Goal: Task Accomplishment & Management: Use online tool/utility

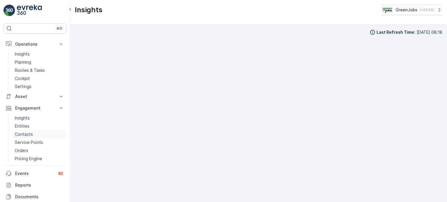
scroll to position [5, 0]
click at [31, 157] on p "Pricing Engine" at bounding box center [28, 159] width 27 height 6
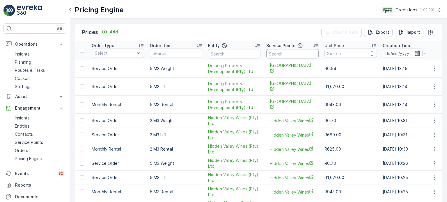
click at [299, 50] on input "text" at bounding box center [293, 53] width 52 height 9
type input "willow"
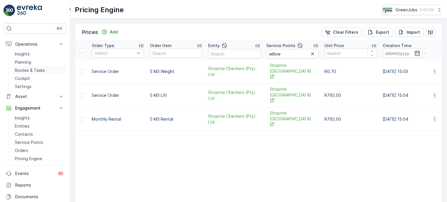
click at [26, 70] on p "Routes & Tasks" at bounding box center [30, 71] width 30 height 6
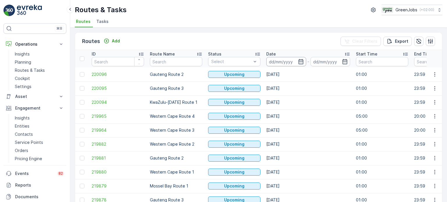
click at [297, 59] on input at bounding box center [287, 61] width 40 height 9
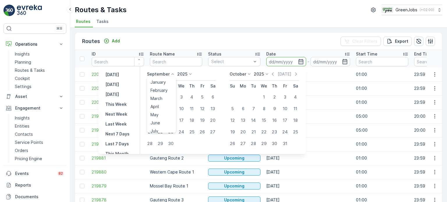
click at [163, 74] on p "September" at bounding box center [158, 74] width 23 height 6
click at [162, 95] on span "August" at bounding box center [158, 95] width 14 height 6
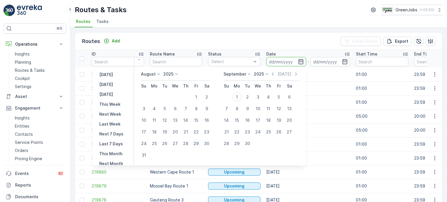
click at [200, 142] on div "29" at bounding box center [196, 143] width 9 height 9
type input "[DATE]"
click at [200, 142] on div "29" at bounding box center [196, 143] width 9 height 9
type input "[DATE]"
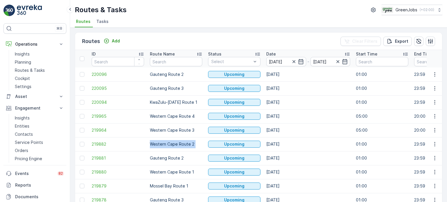
click at [200, 142] on td "Western Cape Route 2" at bounding box center [176, 144] width 58 height 14
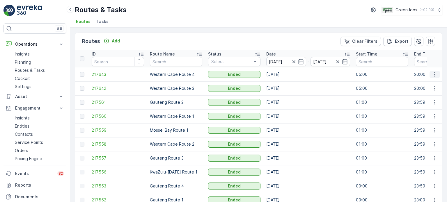
click at [435, 74] on icon "button" at bounding box center [435, 74] width 1 height 4
click at [422, 83] on span "See More Details" at bounding box center [422, 83] width 34 height 6
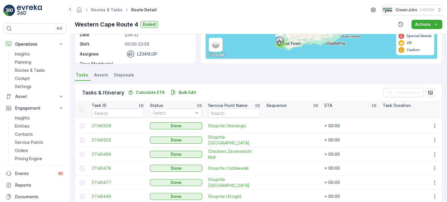
scroll to position [117, 0]
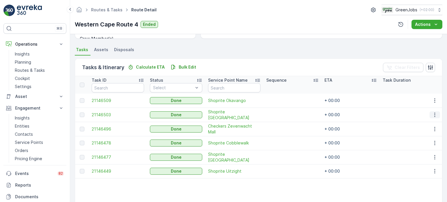
click at [435, 114] on icon "button" at bounding box center [435, 115] width 6 height 6
click at [429, 122] on span "See More Details" at bounding box center [428, 123] width 34 height 6
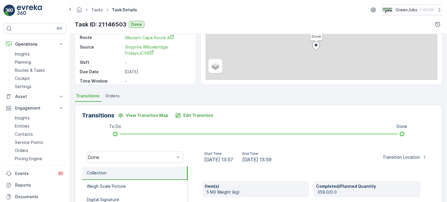
scroll to position [87, 0]
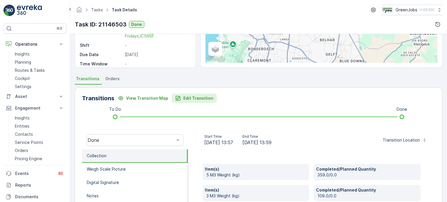
click at [189, 96] on p "Edit Transition" at bounding box center [198, 99] width 30 height 6
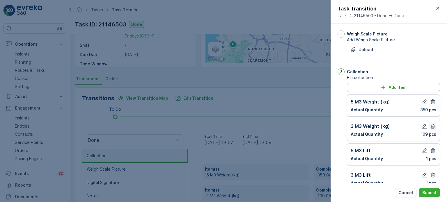
click at [433, 126] on icon "button" at bounding box center [433, 126] width 4 height 5
click at [431, 149] on icon "button" at bounding box center [433, 151] width 4 height 5
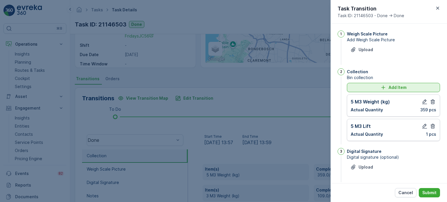
click at [385, 87] on icon "Add Item" at bounding box center [384, 88] width 4 height 4
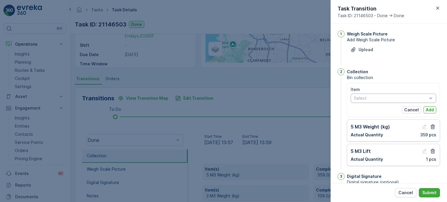
click at [368, 98] on div at bounding box center [391, 98] width 75 height 5
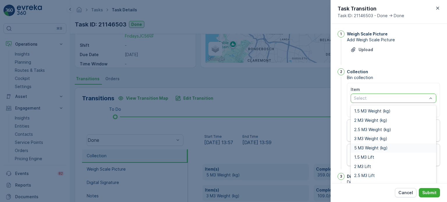
click at [369, 145] on div "5 M3 Weight (kg)" at bounding box center [394, 148] width 86 height 9
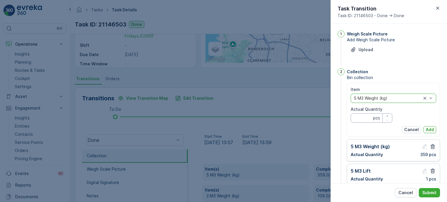
click at [364, 115] on Quantity "Actual Quantity" at bounding box center [372, 118] width 42 height 9
type Quantity "109"
click at [428, 129] on p "Add" at bounding box center [430, 130] width 8 height 6
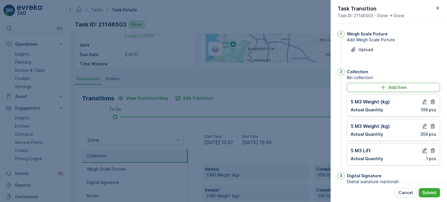
click at [424, 150] on icon "button" at bounding box center [425, 151] width 6 height 6
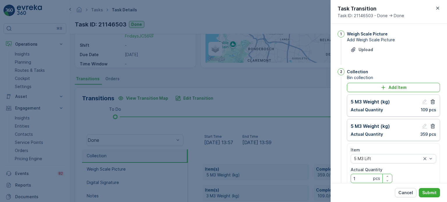
click at [359, 176] on Quantity "1" at bounding box center [372, 178] width 42 height 9
type Quantity "2"
click at [424, 192] on p "Submit" at bounding box center [430, 193] width 14 height 6
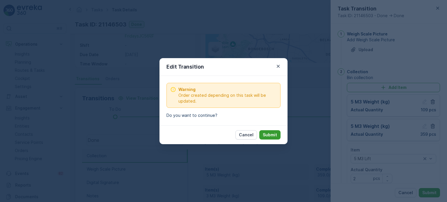
click at [272, 133] on p "Submit" at bounding box center [270, 135] width 14 height 6
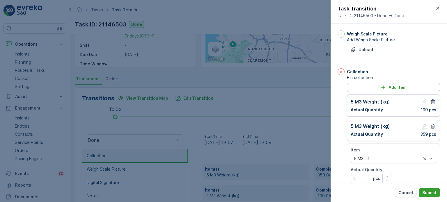
click at [432, 195] on p "Submit" at bounding box center [430, 193] width 14 height 6
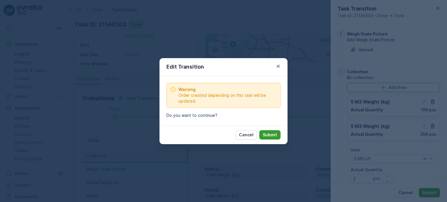
click at [266, 134] on p "Submit" at bounding box center [270, 135] width 14 height 6
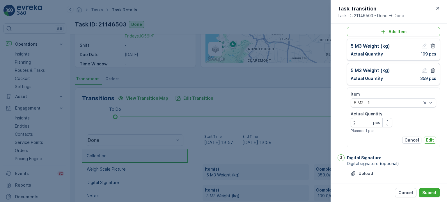
scroll to position [58, 0]
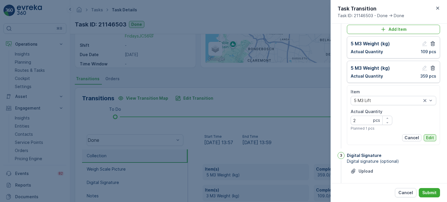
click at [430, 137] on p "Edit" at bounding box center [430, 138] width 8 height 6
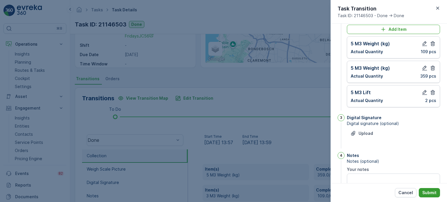
click at [431, 190] on p "Submit" at bounding box center [430, 193] width 14 height 6
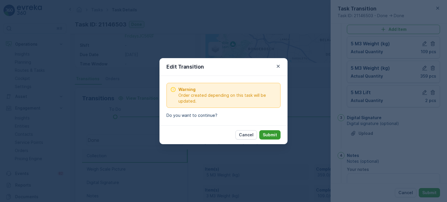
click at [267, 134] on p "Submit" at bounding box center [270, 135] width 14 height 6
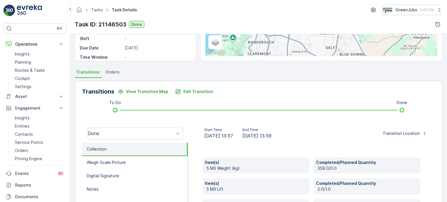
scroll to position [87, 0]
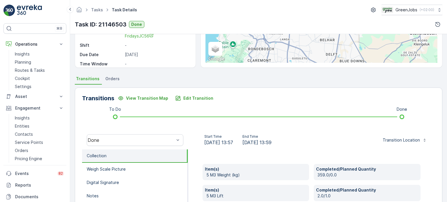
click at [113, 78] on span "Orders" at bounding box center [112, 79] width 14 height 6
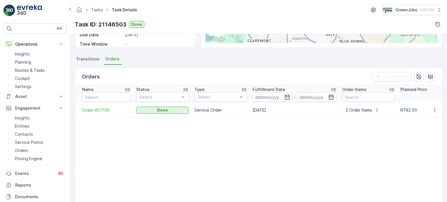
scroll to position [117, 0]
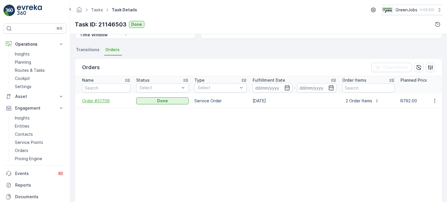
click at [101, 102] on span "Order #51706" at bounding box center [106, 101] width 48 height 6
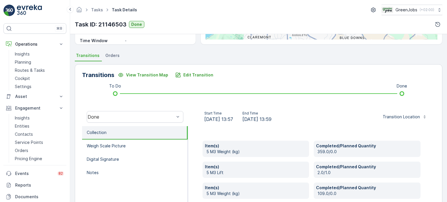
scroll to position [146, 0]
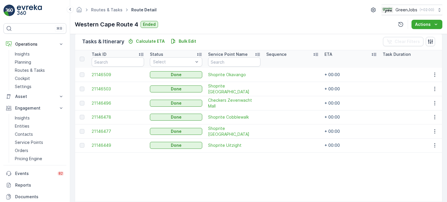
scroll to position [146, 0]
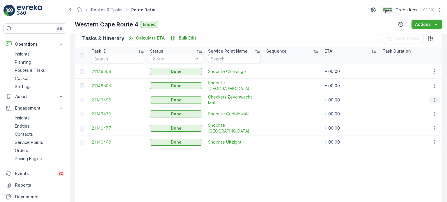
click at [433, 99] on icon "button" at bounding box center [435, 100] width 6 height 6
click at [424, 108] on span "See More Details" at bounding box center [428, 108] width 34 height 6
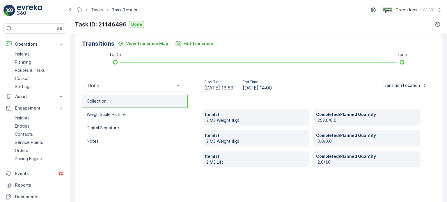
scroll to position [146, 0]
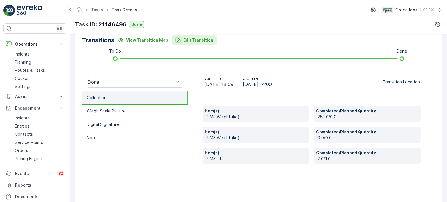
click at [191, 39] on p "Edit Transition" at bounding box center [198, 40] width 30 height 6
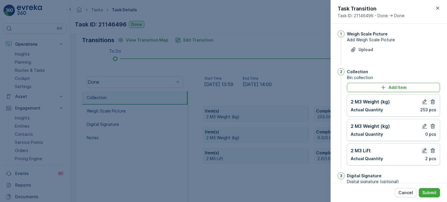
click at [423, 149] on icon "button" at bounding box center [425, 151] width 6 height 6
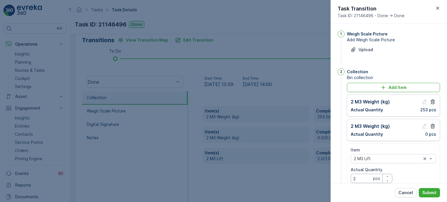
click at [363, 177] on Quantity "2" at bounding box center [372, 178] width 42 height 9
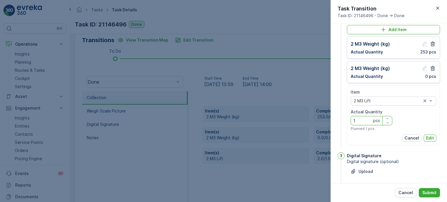
scroll to position [58, 0]
type Quantity "1"
click at [429, 137] on p "Edit" at bounding box center [430, 138] width 8 height 6
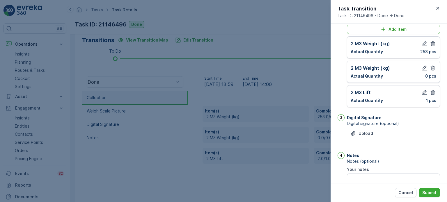
click at [428, 188] on div "Cancel Submit" at bounding box center [389, 192] width 117 height 19
click at [430, 190] on button "Submit" at bounding box center [429, 192] width 21 height 9
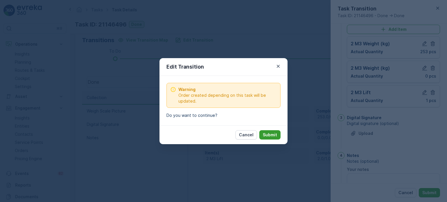
click at [271, 136] on p "Submit" at bounding box center [270, 135] width 14 height 6
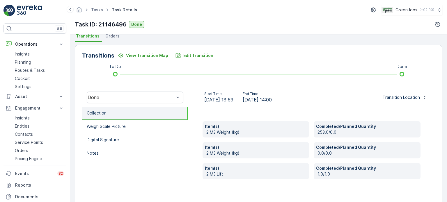
scroll to position [117, 0]
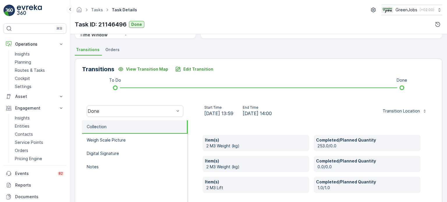
click at [114, 50] on span "Orders" at bounding box center [112, 50] width 14 height 6
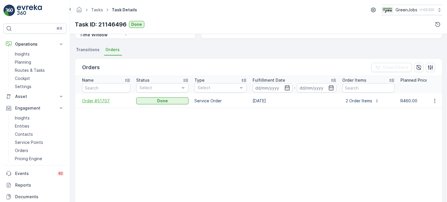
click at [103, 100] on span "Order #51707" at bounding box center [106, 101] width 48 height 6
